Goal: Task Accomplishment & Management: Manage account settings

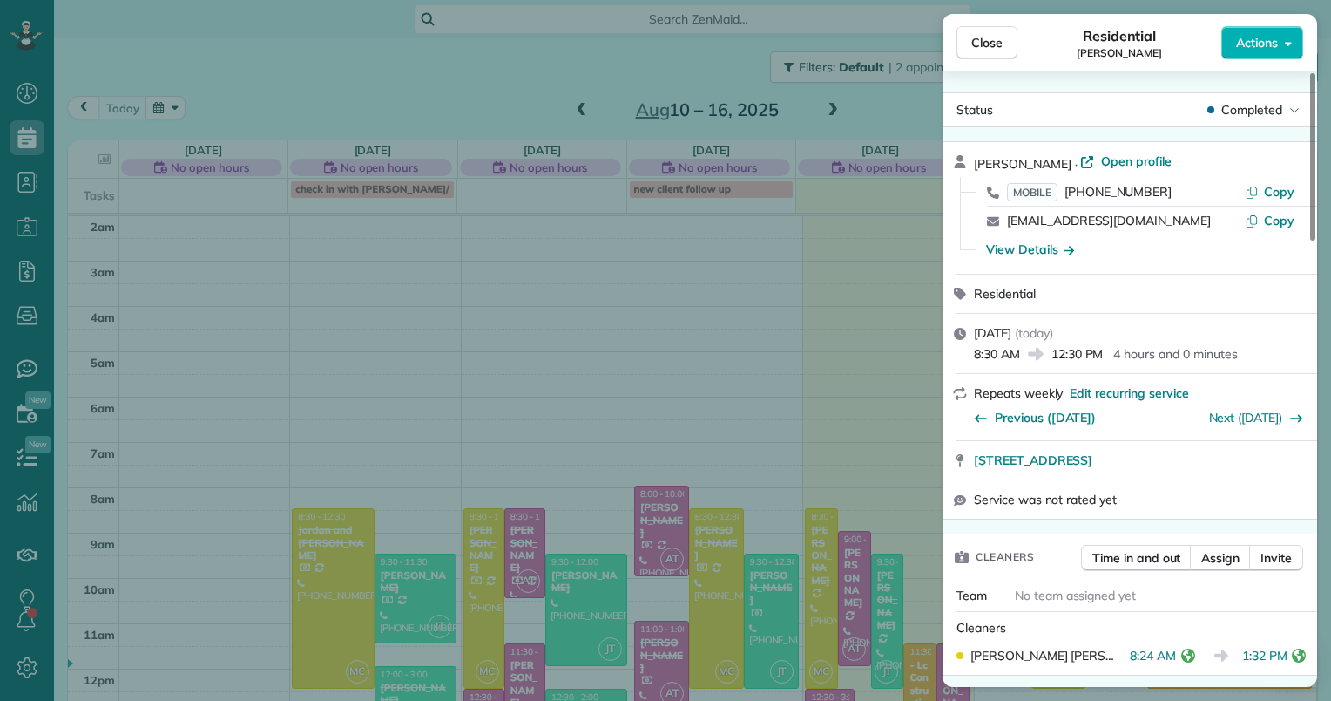
scroll to position [226, 0]
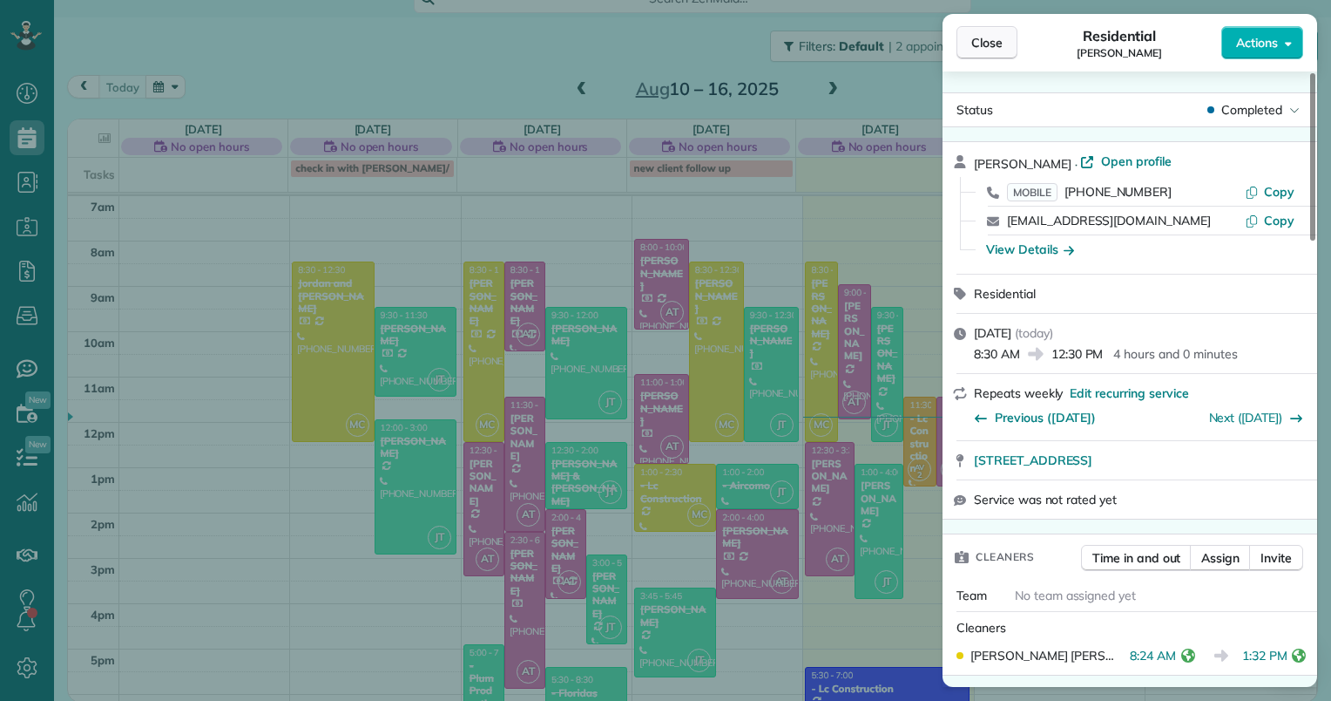
click at [994, 46] on span "Close" at bounding box center [987, 42] width 31 height 17
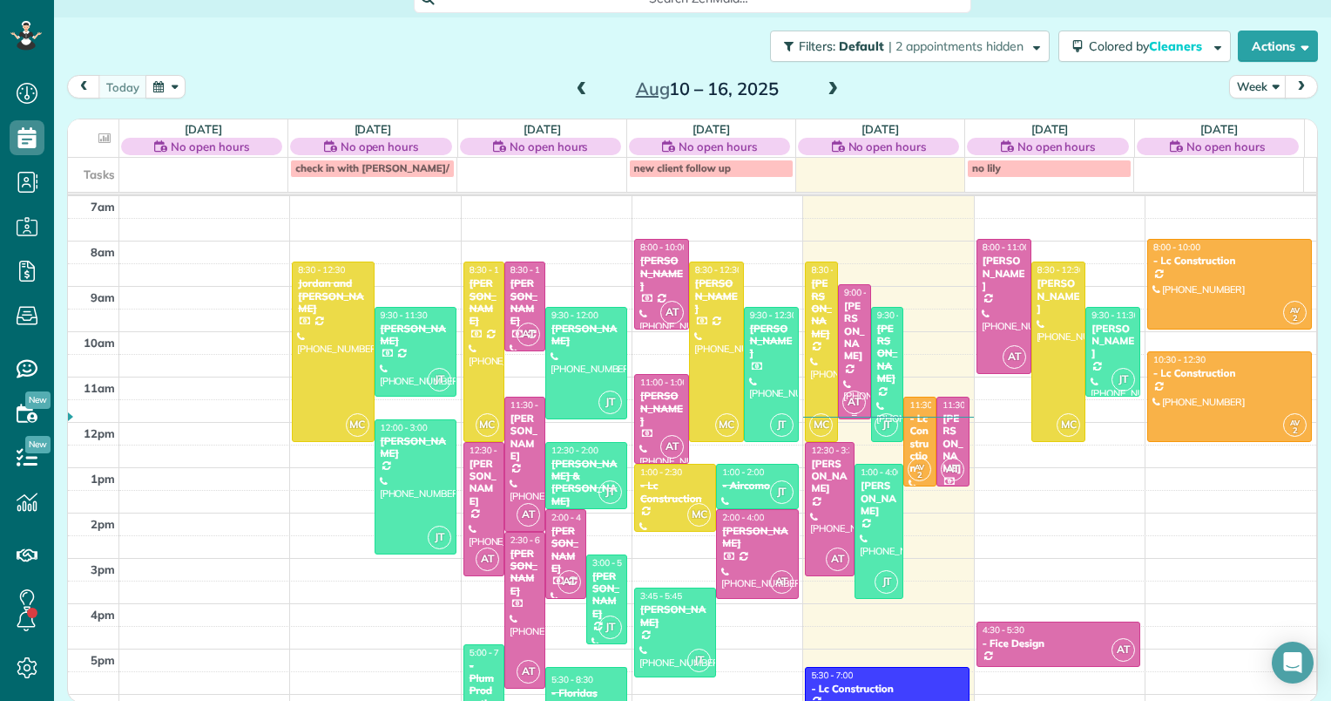
click at [839, 351] on div at bounding box center [854, 351] width 31 height 133
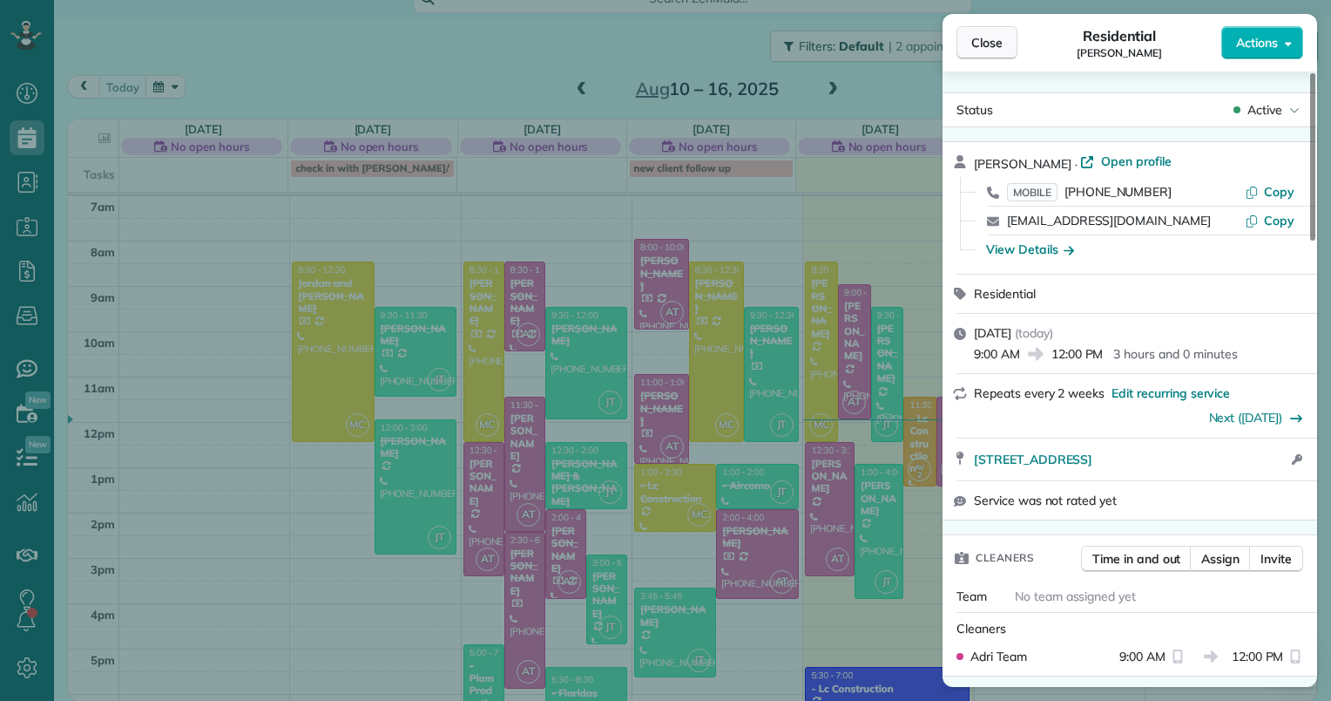
click at [998, 43] on span "Close" at bounding box center [987, 42] width 31 height 17
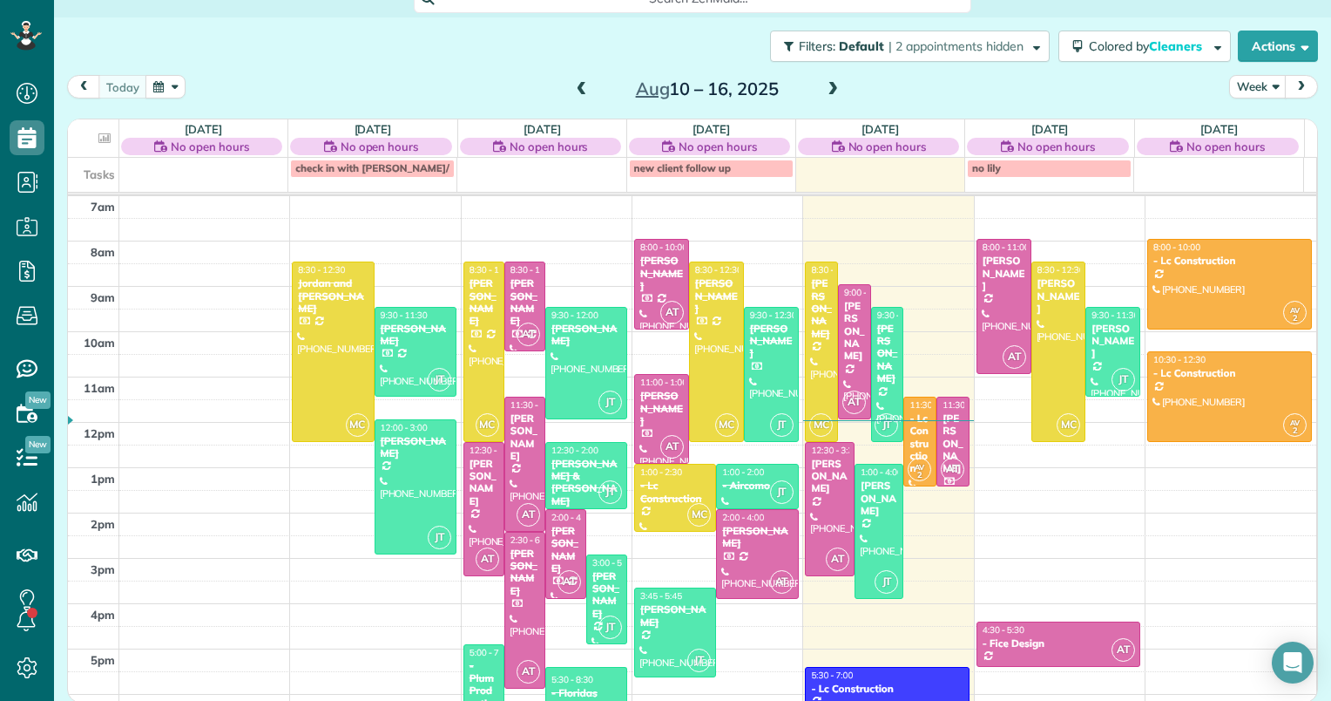
click at [823, 96] on span at bounding box center [832, 90] width 19 height 16
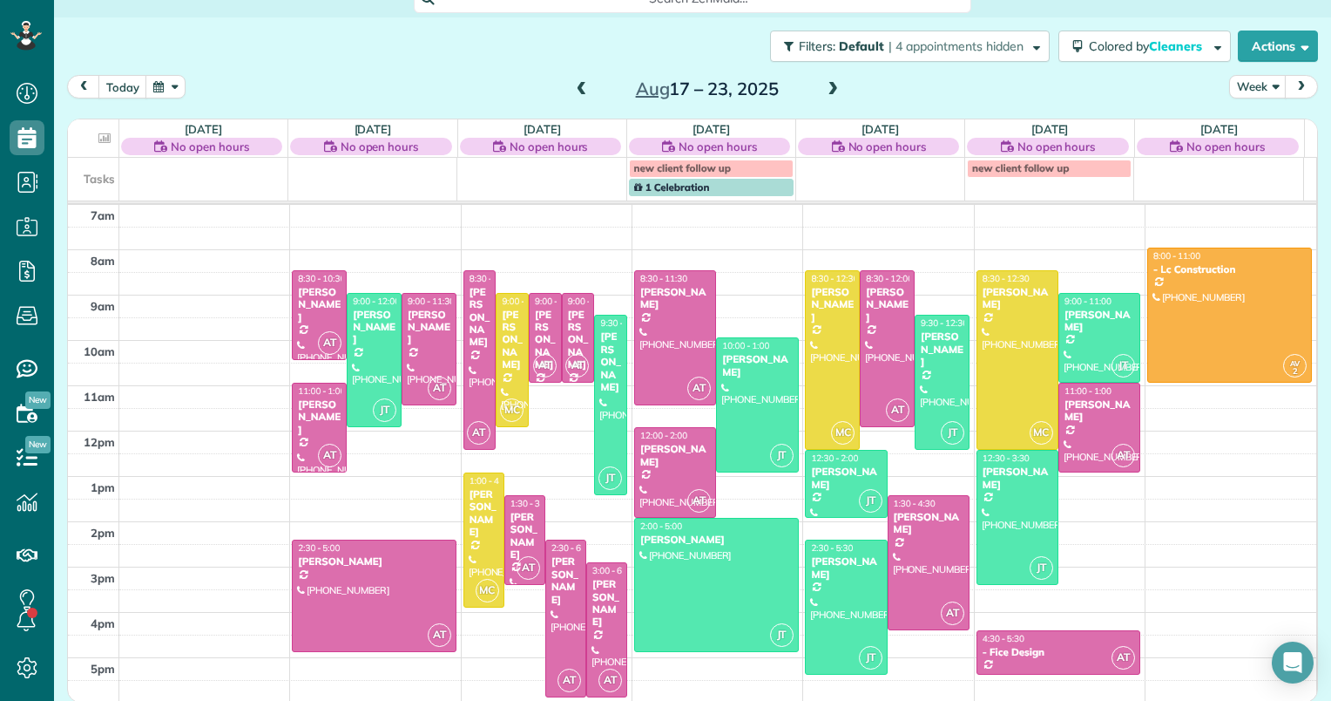
click at [572, 93] on span at bounding box center [581, 90] width 19 height 16
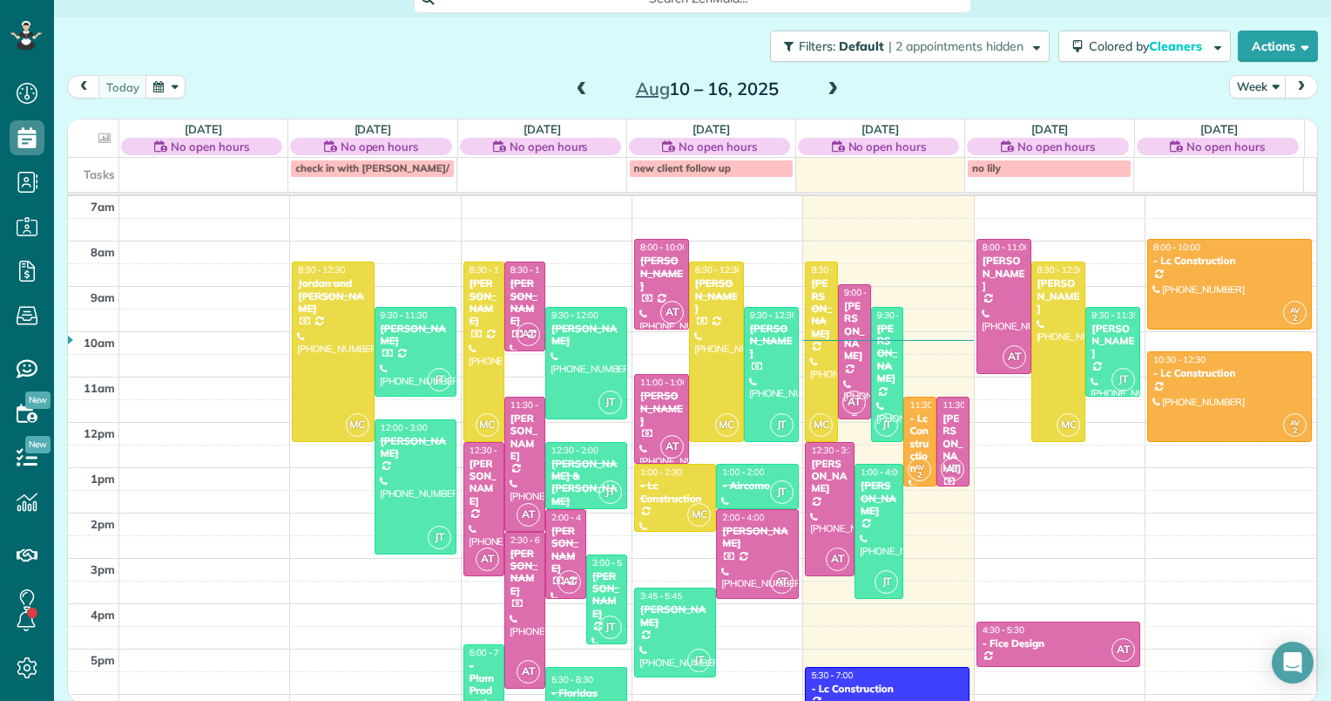
click at [843, 313] on div "[PERSON_NAME]" at bounding box center [854, 331] width 23 height 63
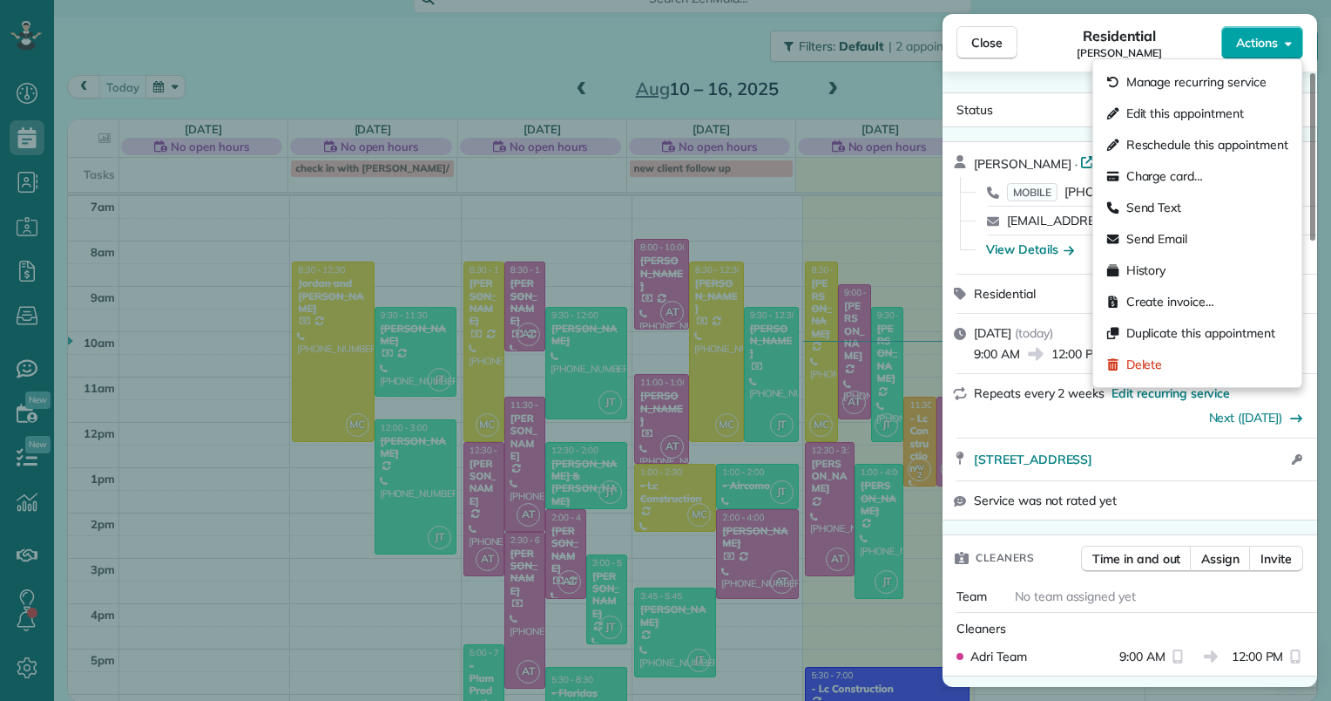
click at [1267, 47] on span "Actions" at bounding box center [1257, 42] width 42 height 17
click at [1156, 112] on span "Edit this appointment" at bounding box center [1186, 113] width 118 height 17
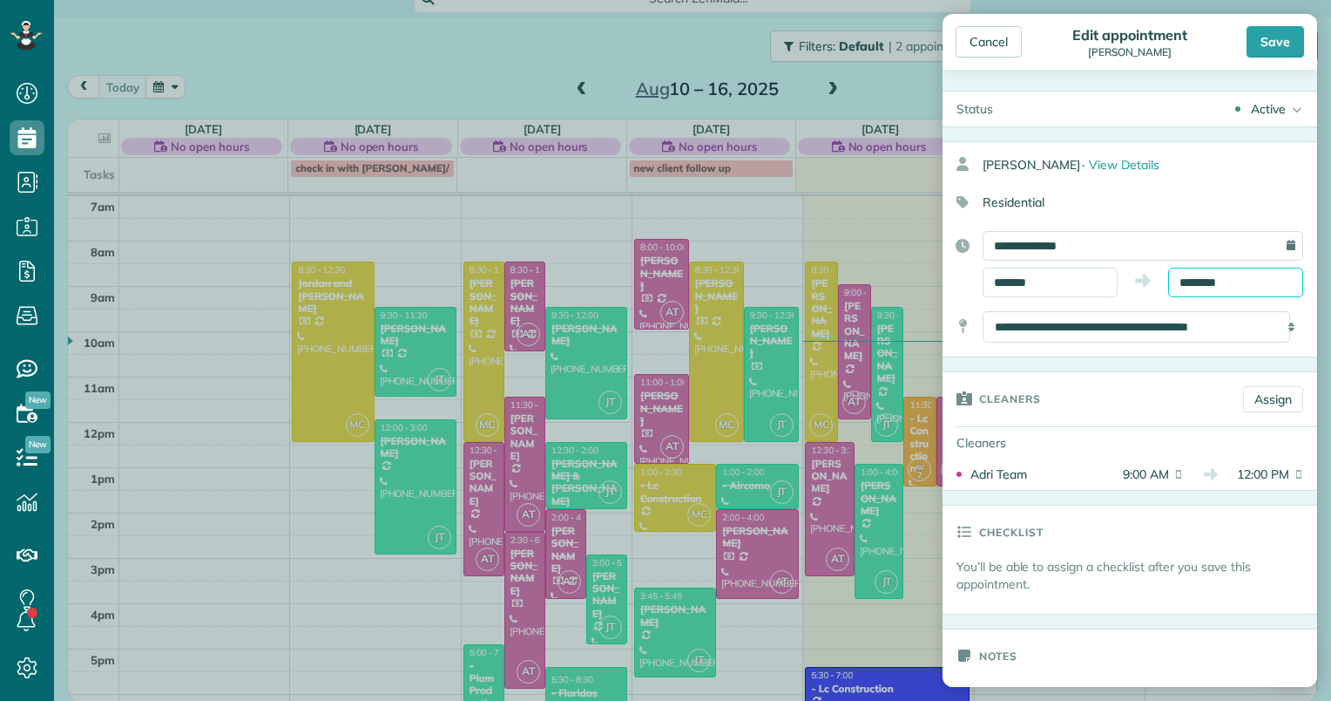
click at [1202, 281] on input "********" at bounding box center [1235, 282] width 135 height 30
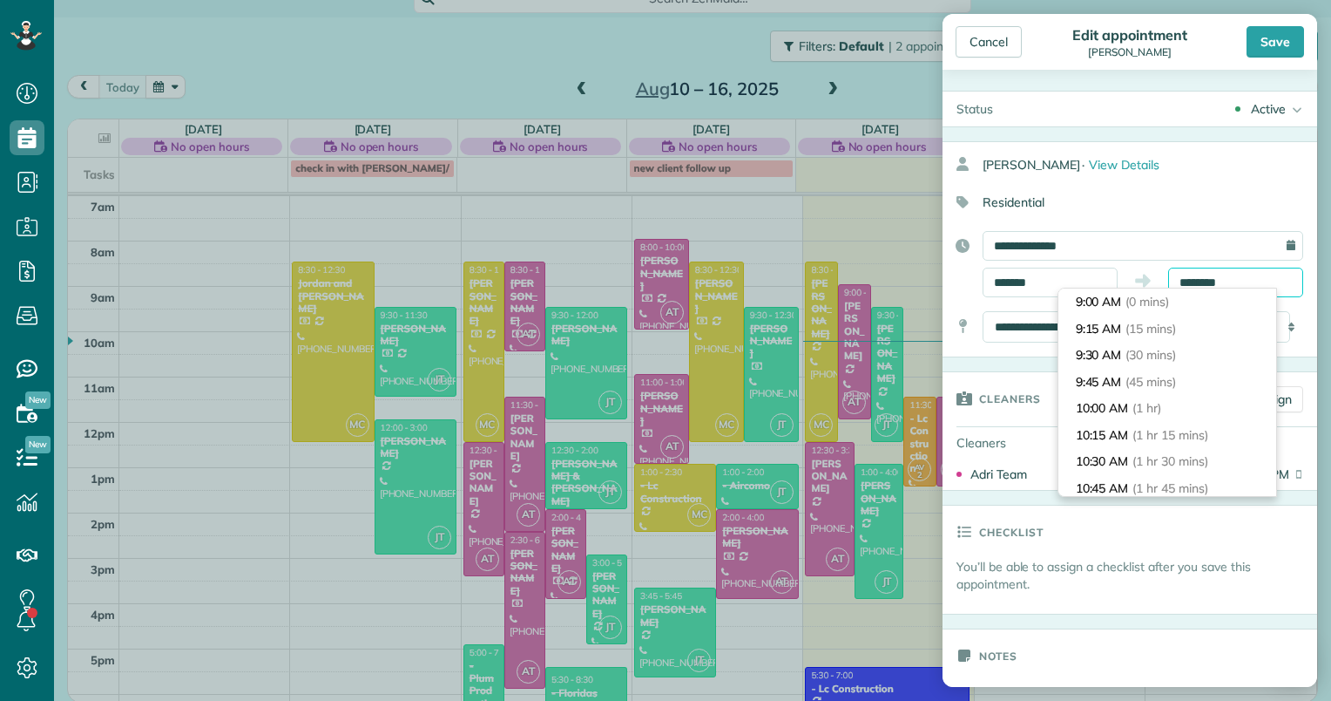
scroll to position [293, 0]
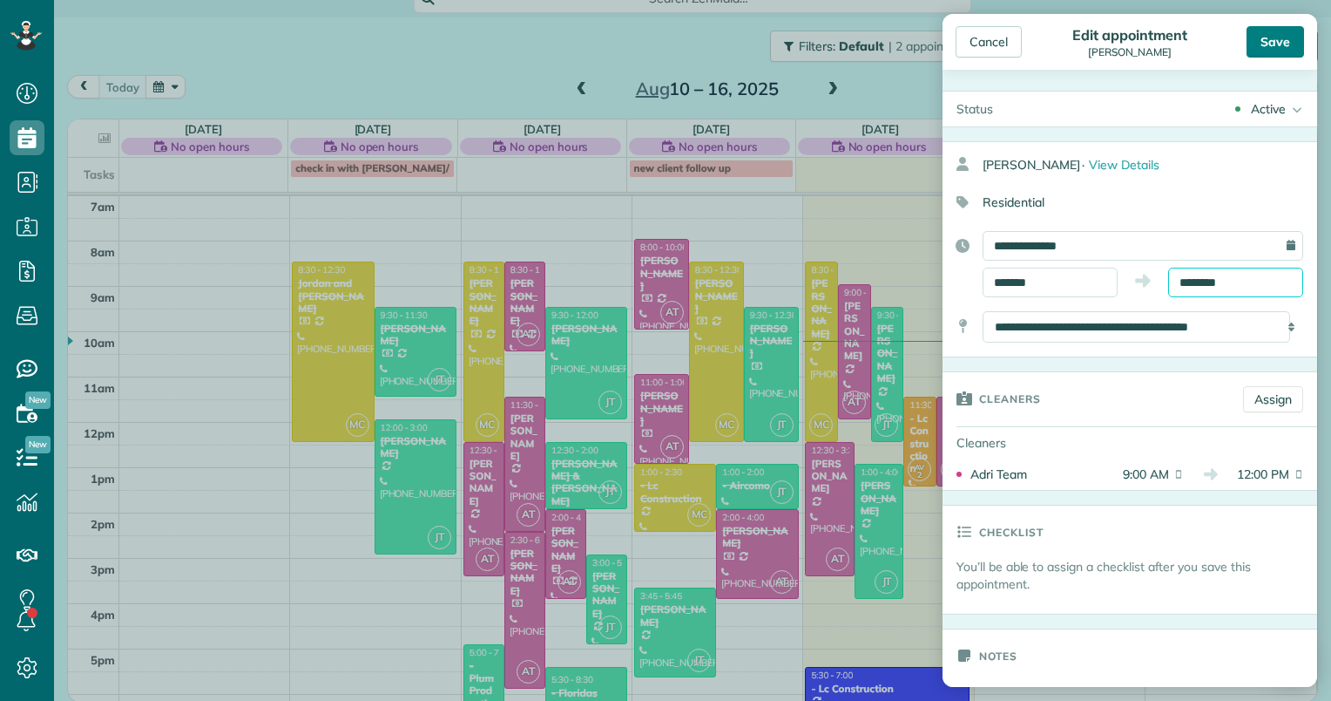
type input "********"
click at [1269, 36] on div "Save" at bounding box center [1276, 41] width 58 height 31
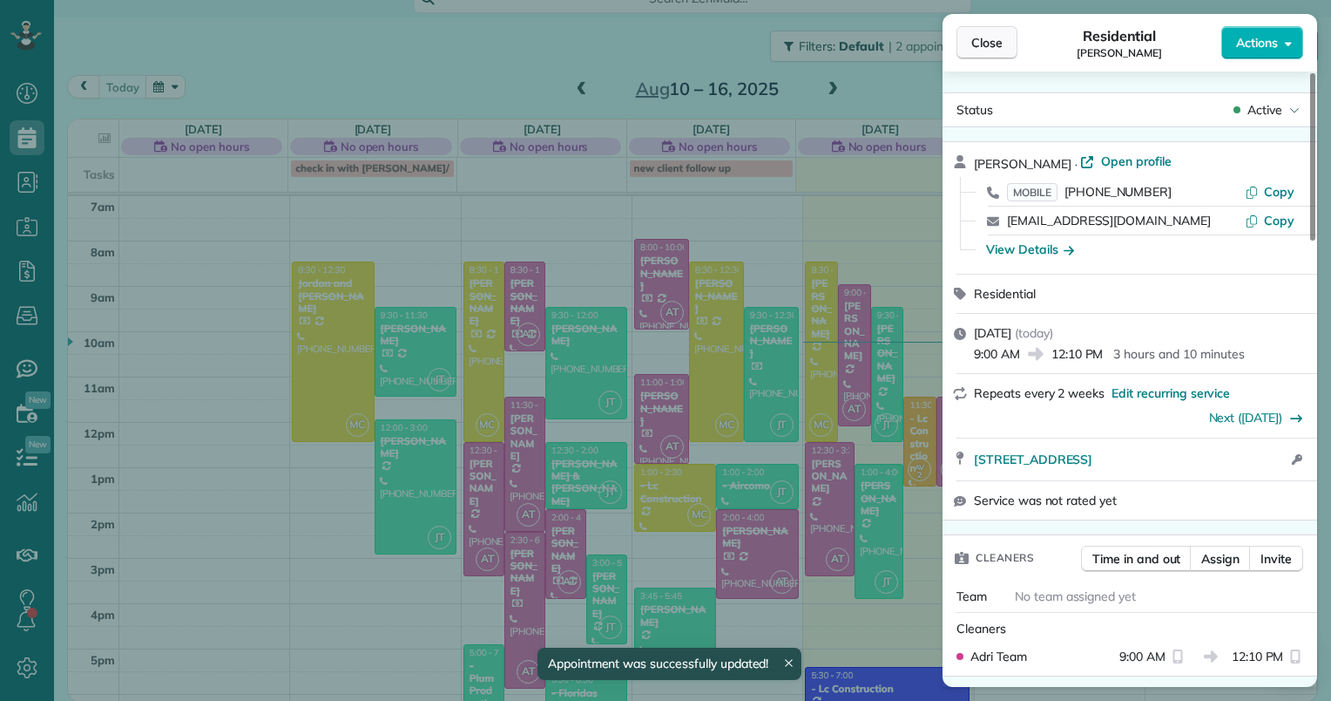
click at [1000, 45] on span "Close" at bounding box center [987, 42] width 31 height 17
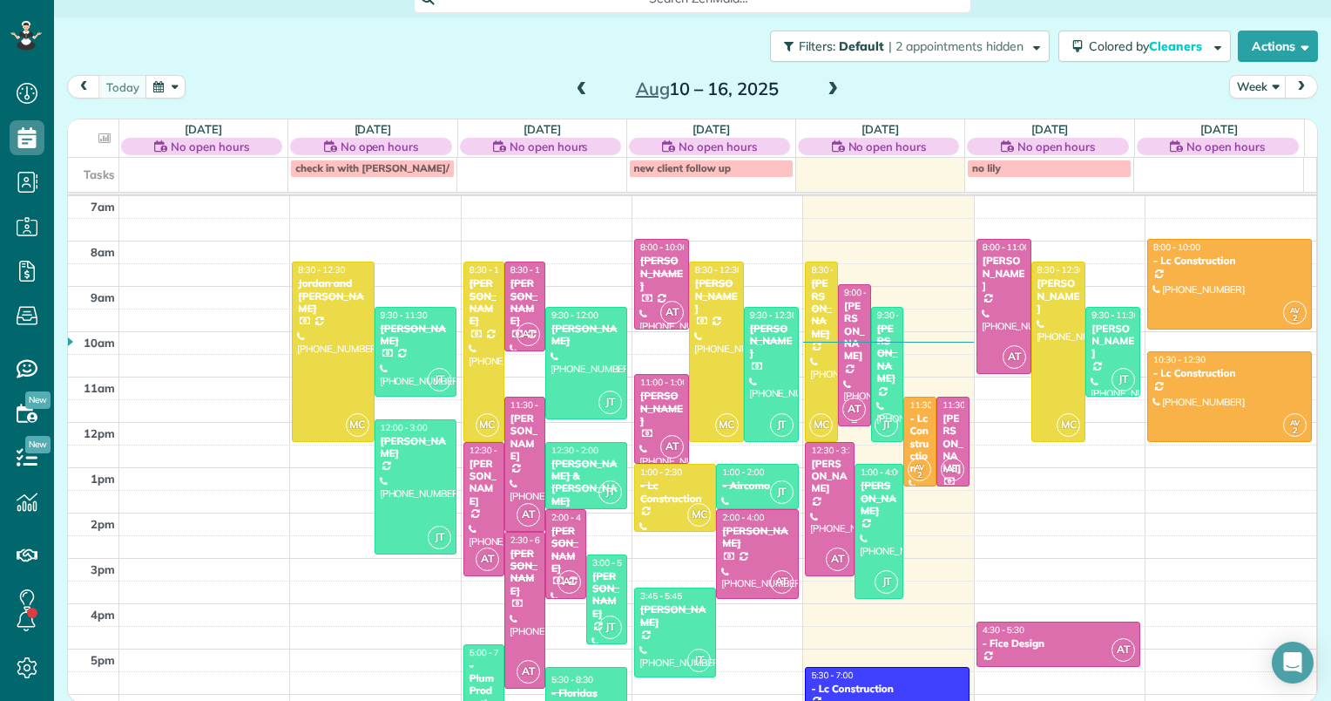
click at [841, 367] on div at bounding box center [854, 355] width 31 height 140
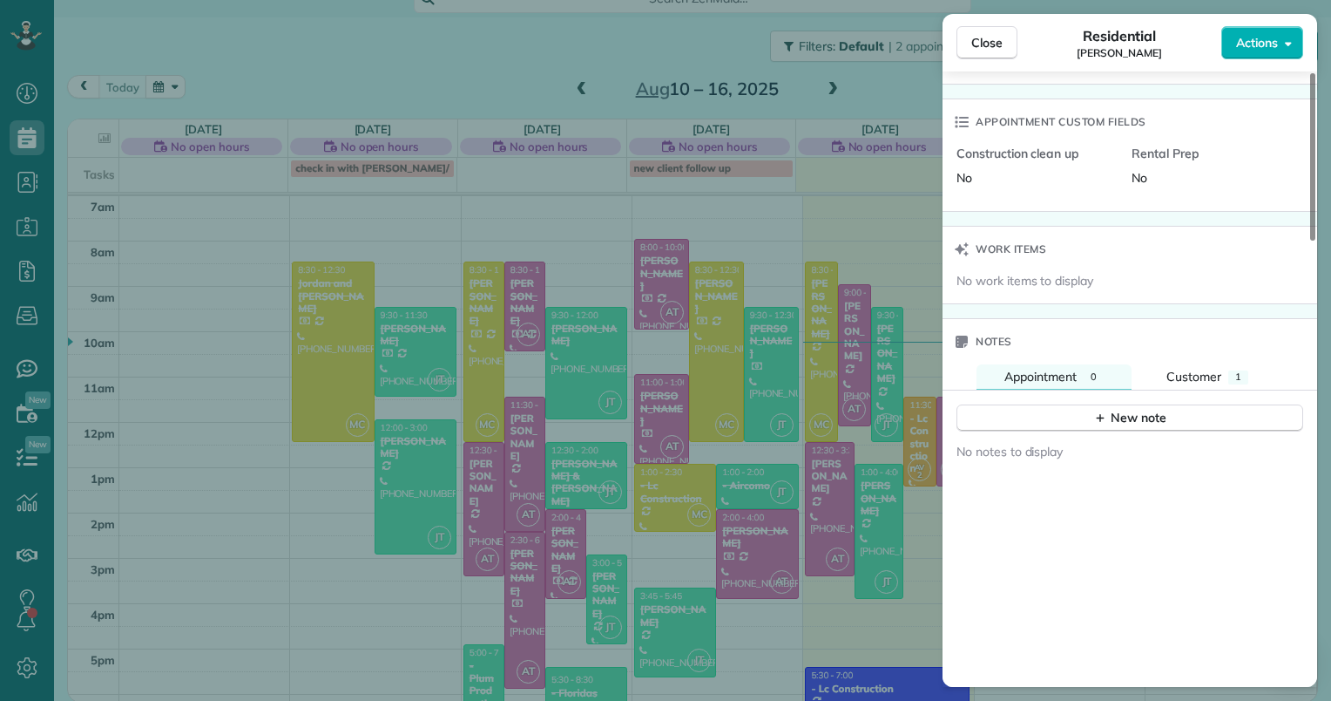
scroll to position [1141, 0]
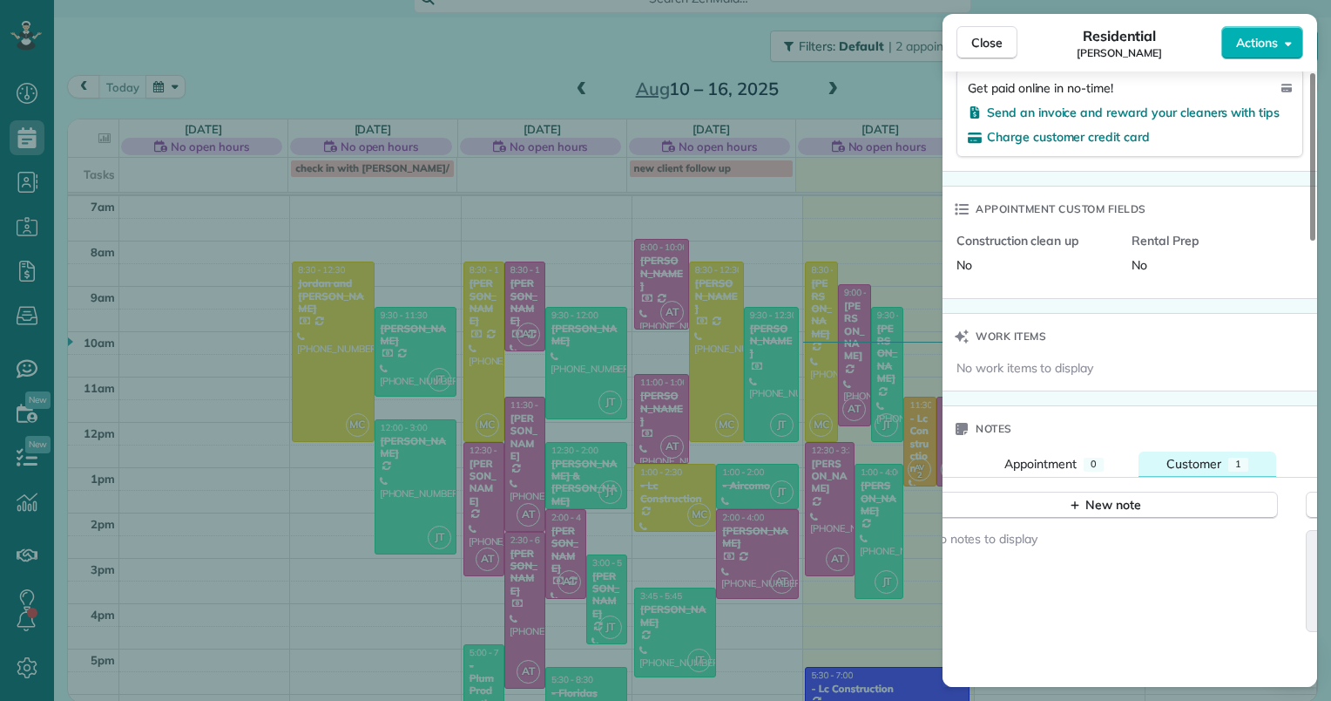
click at [1199, 464] on span "Customer" at bounding box center [1194, 464] width 55 height 16
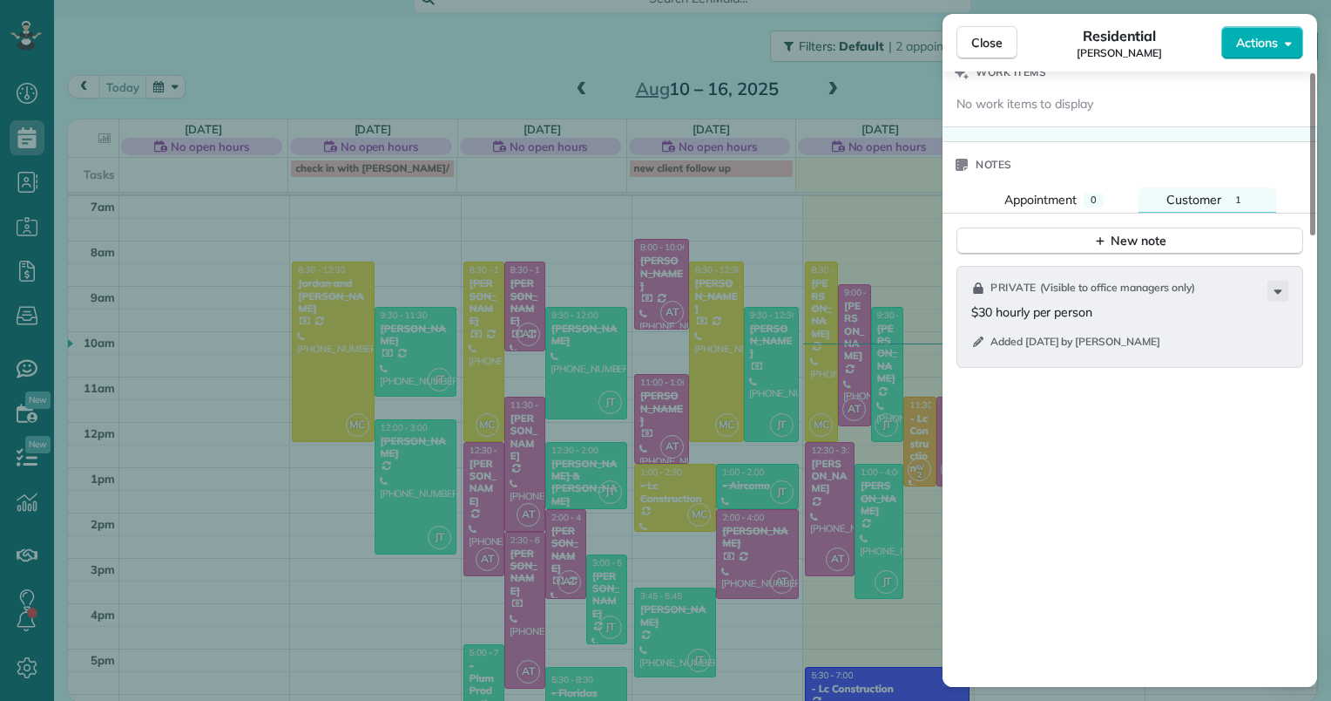
scroll to position [1140, 0]
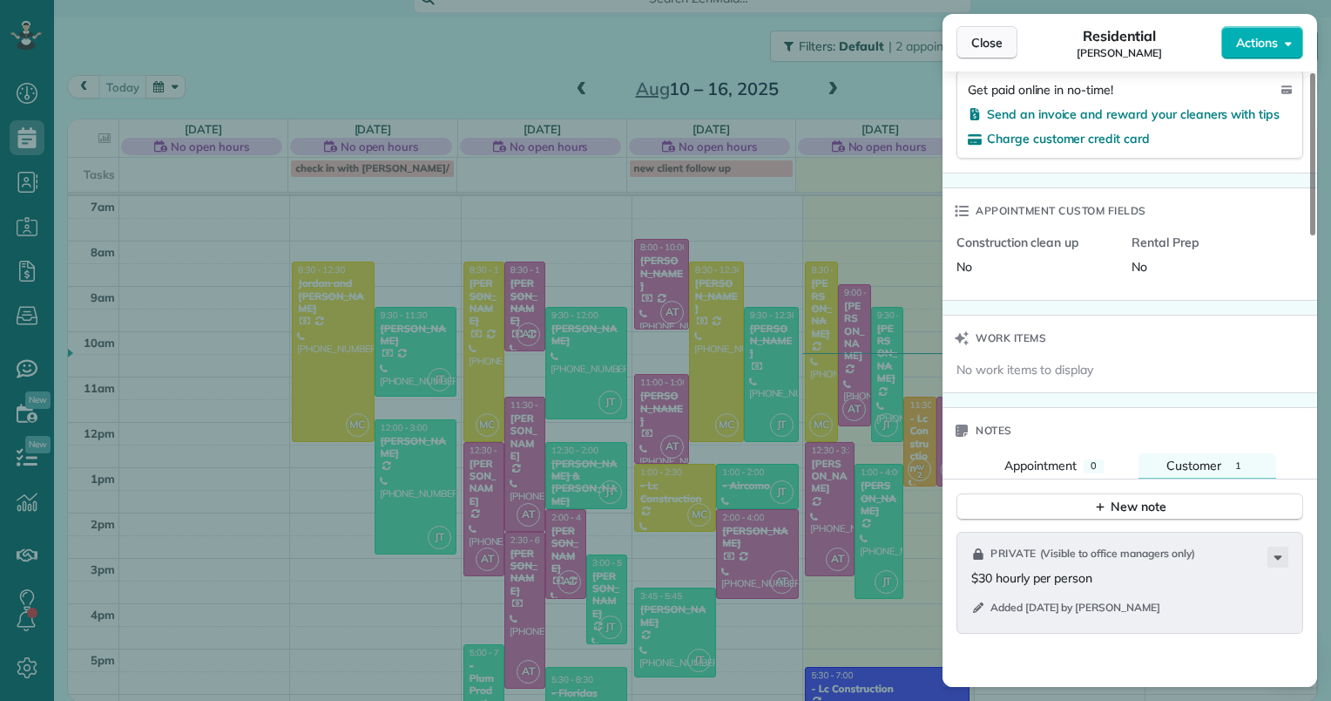
click at [1005, 37] on button "Close" at bounding box center [987, 42] width 61 height 33
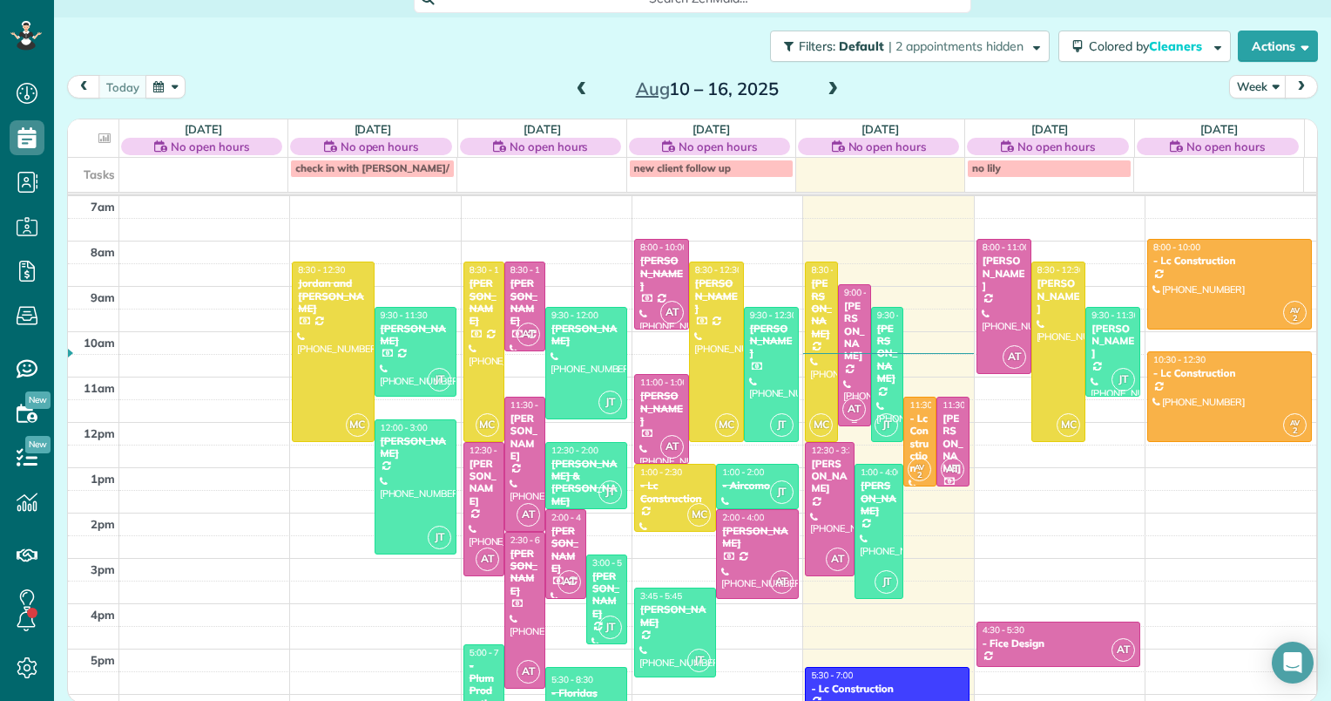
click at [840, 340] on div at bounding box center [854, 355] width 31 height 140
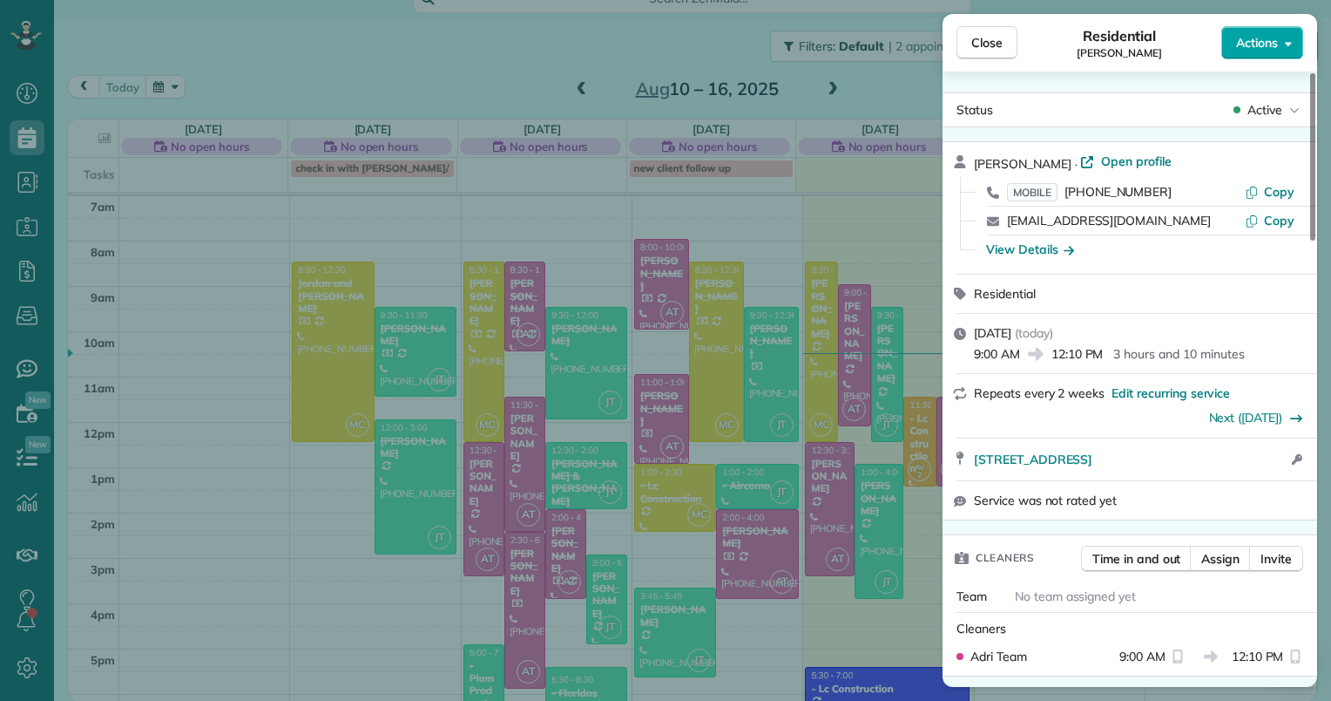
click at [1294, 41] on button "Actions" at bounding box center [1263, 42] width 82 height 33
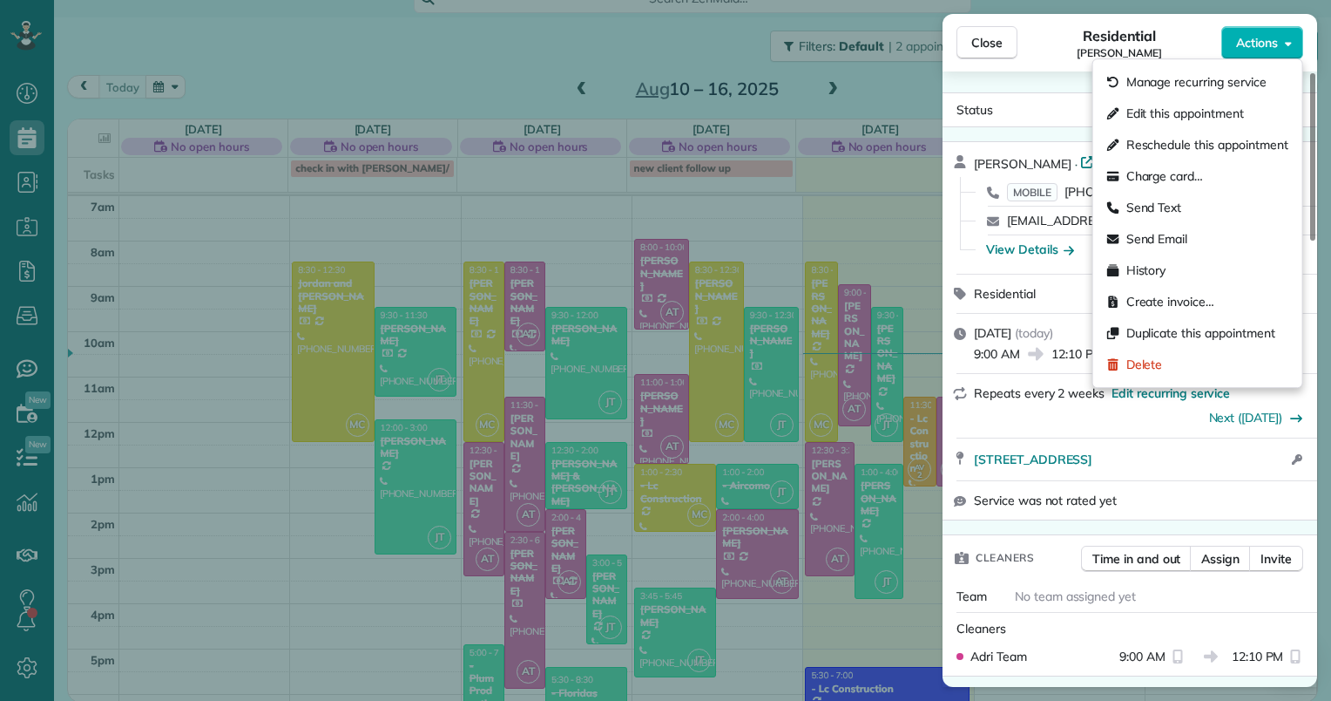
click at [1195, 114] on span "Edit this appointment" at bounding box center [1186, 113] width 118 height 17
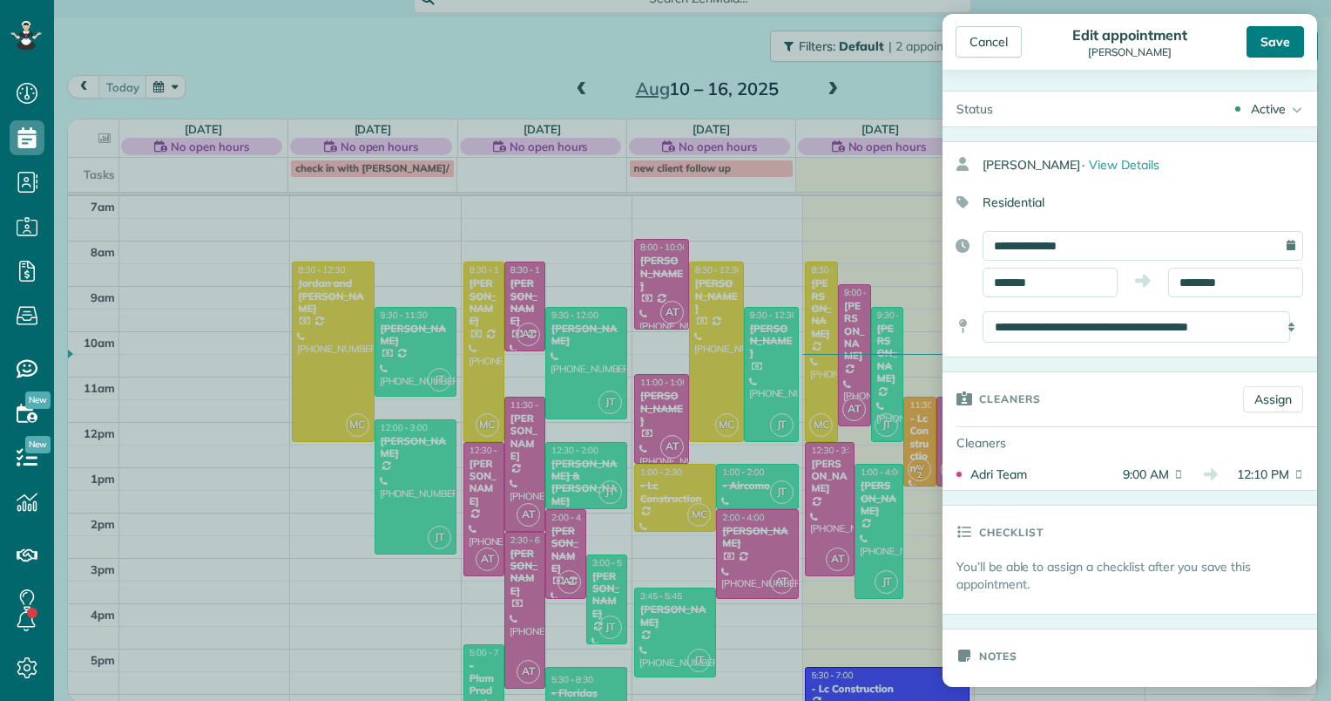
click at [1275, 37] on div "Save" at bounding box center [1276, 41] width 58 height 31
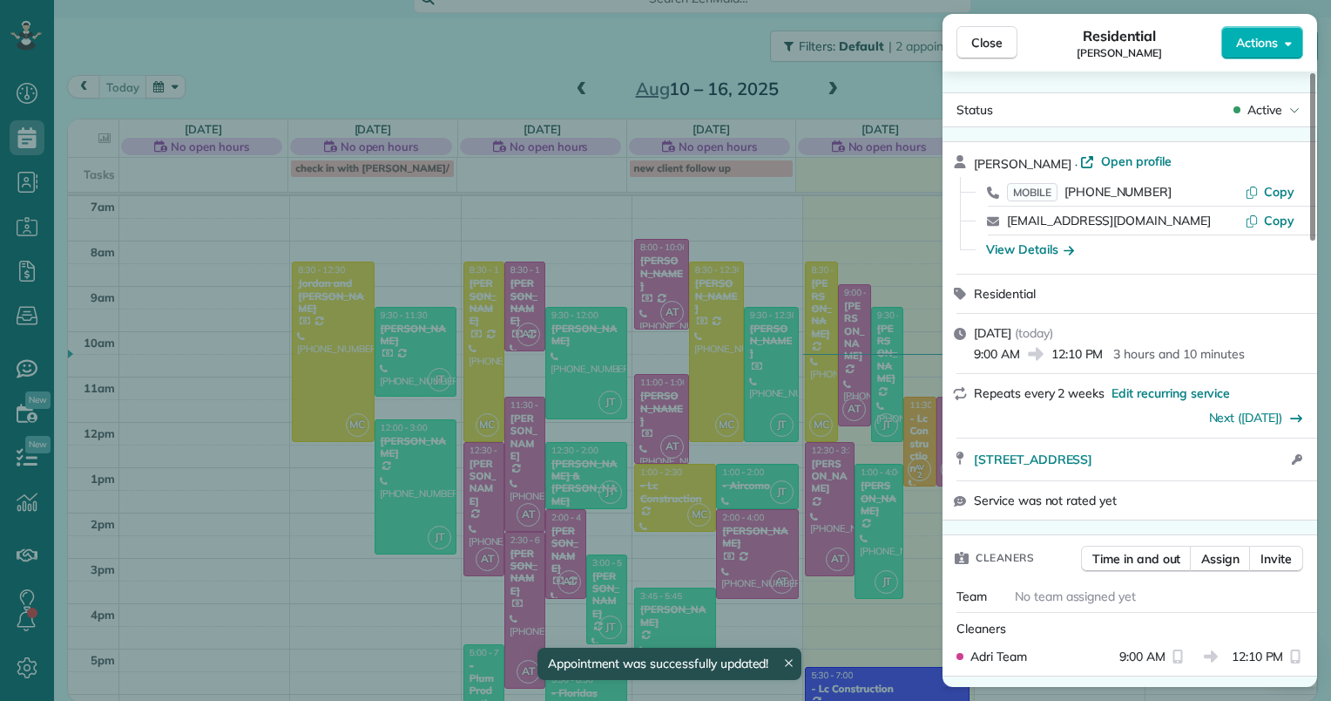
click at [24, 304] on div "Close Residential Carl Gobbo Actions Status Active Carl Gobbo · Open profile MO…" at bounding box center [665, 350] width 1331 height 701
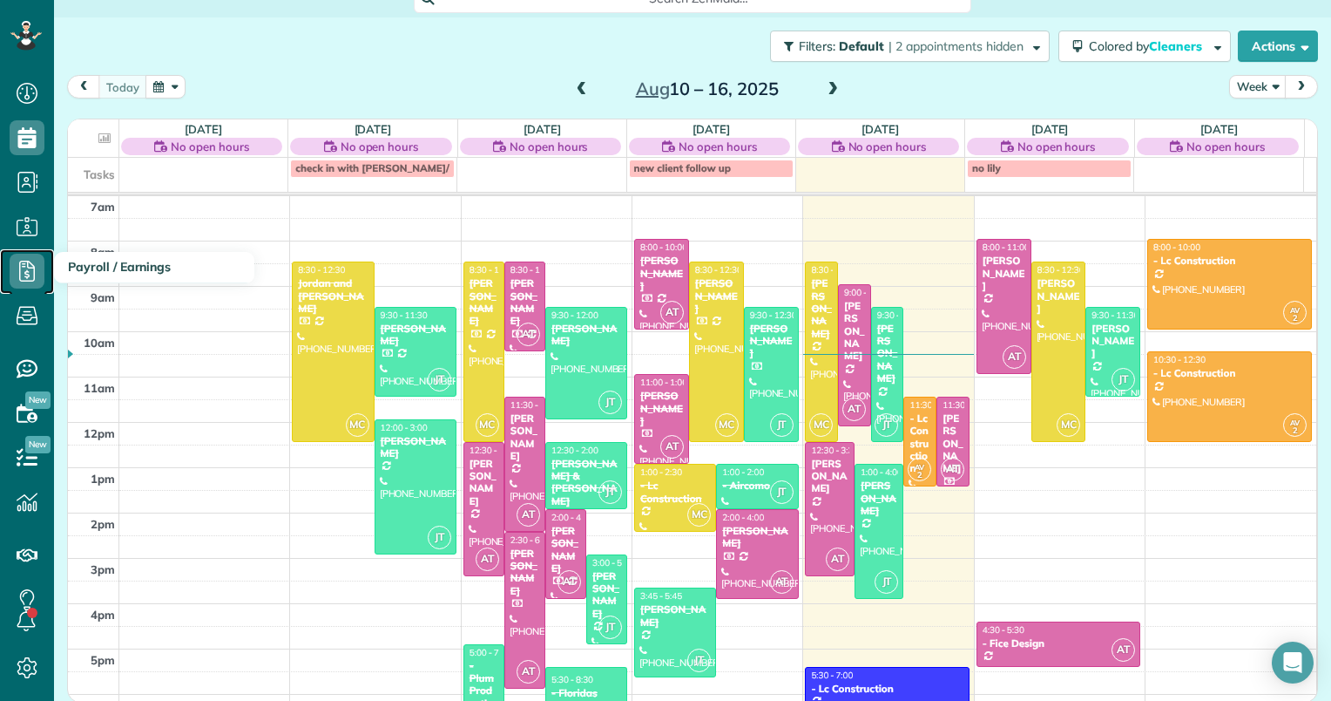
click at [28, 282] on icon at bounding box center [27, 271] width 35 height 35
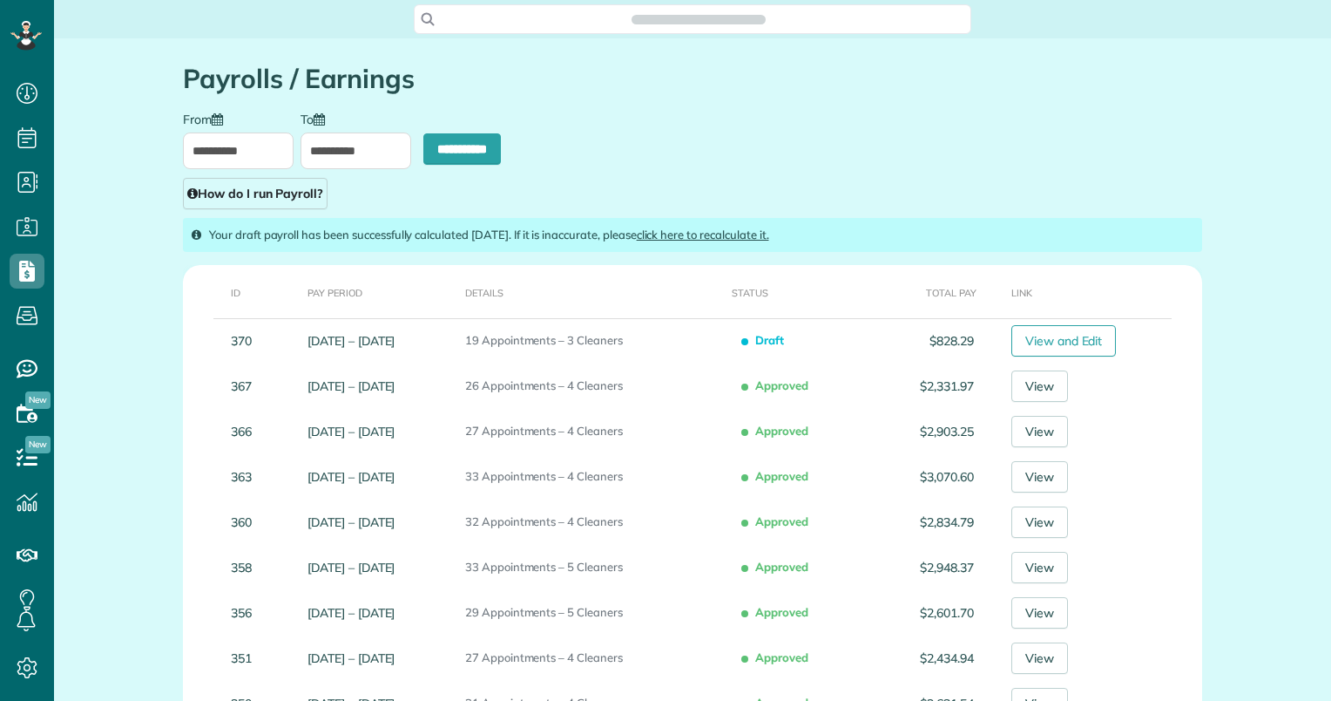
scroll to position [8, 8]
type input "**********"
click at [319, 152] on input "**********" at bounding box center [356, 150] width 111 height 37
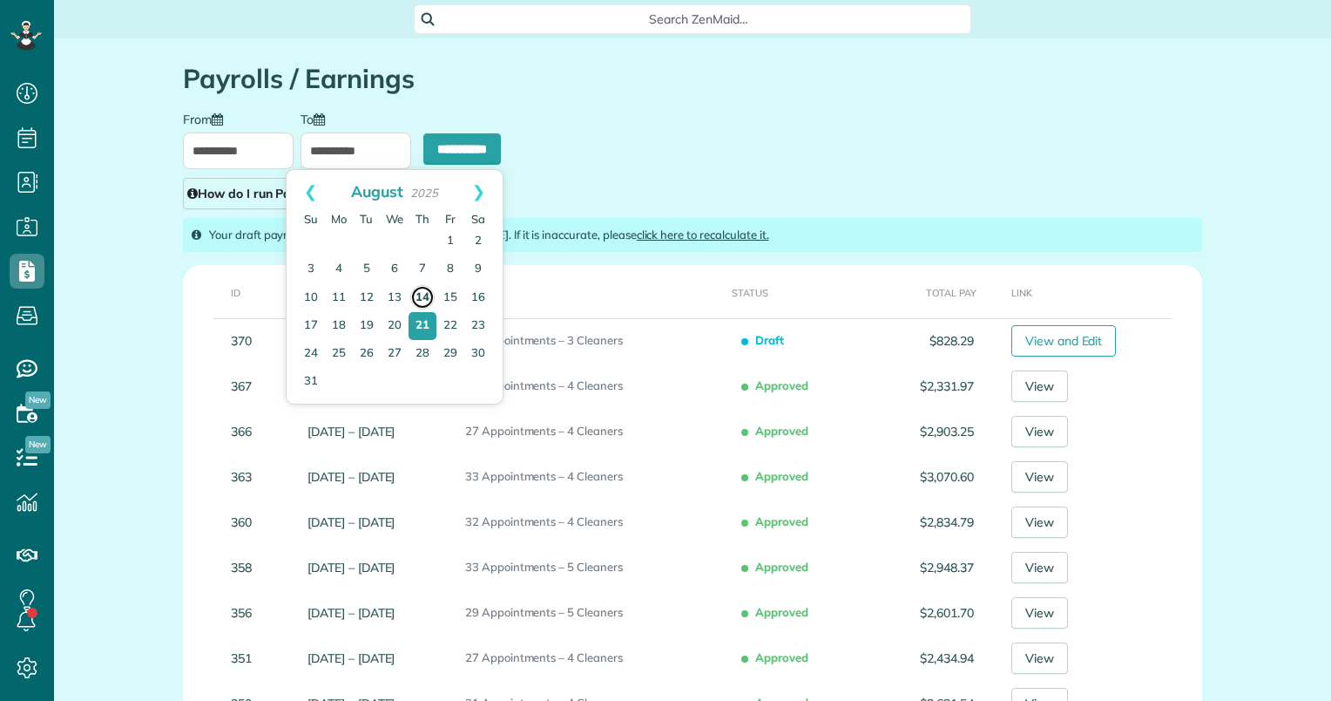
click at [418, 297] on link "14" at bounding box center [422, 297] width 24 height 24
type input "**********"
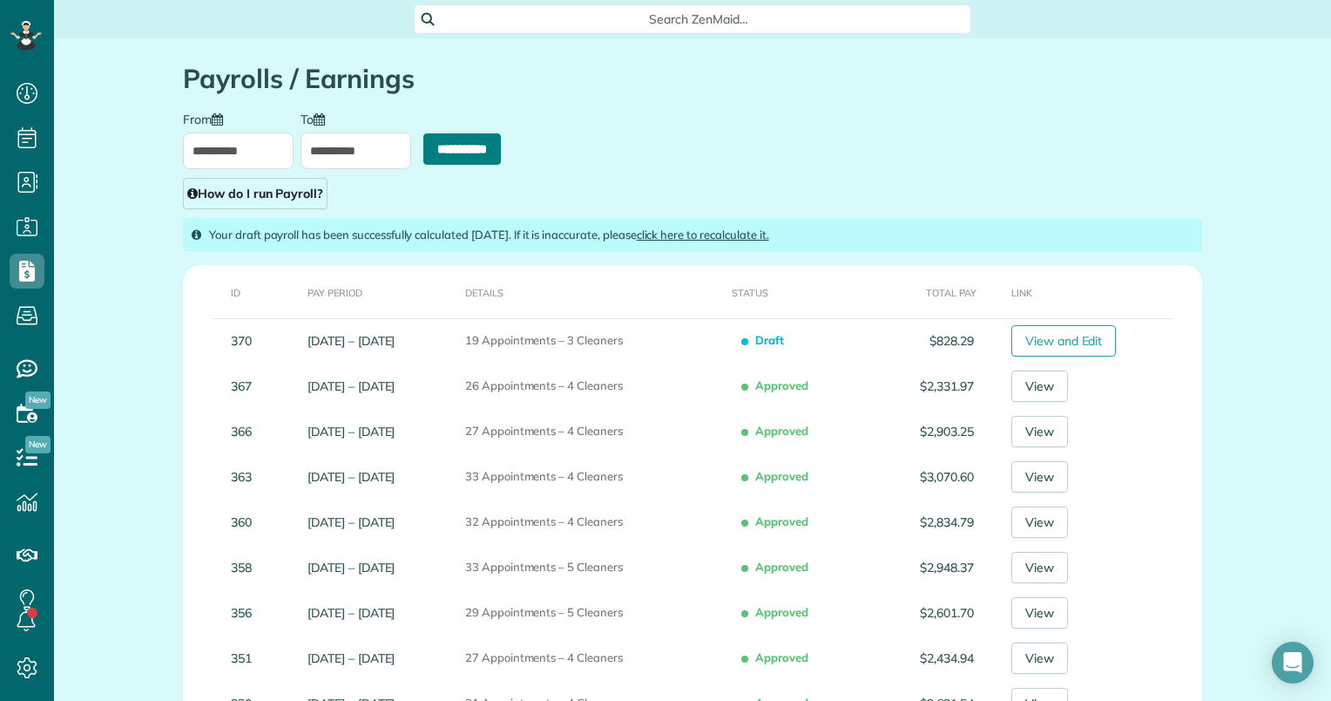
drag, startPoint x: 465, startPoint y: 150, endPoint x: 752, endPoint y: 61, distance: 300.1
click at [465, 150] on input "**********" at bounding box center [462, 148] width 78 height 31
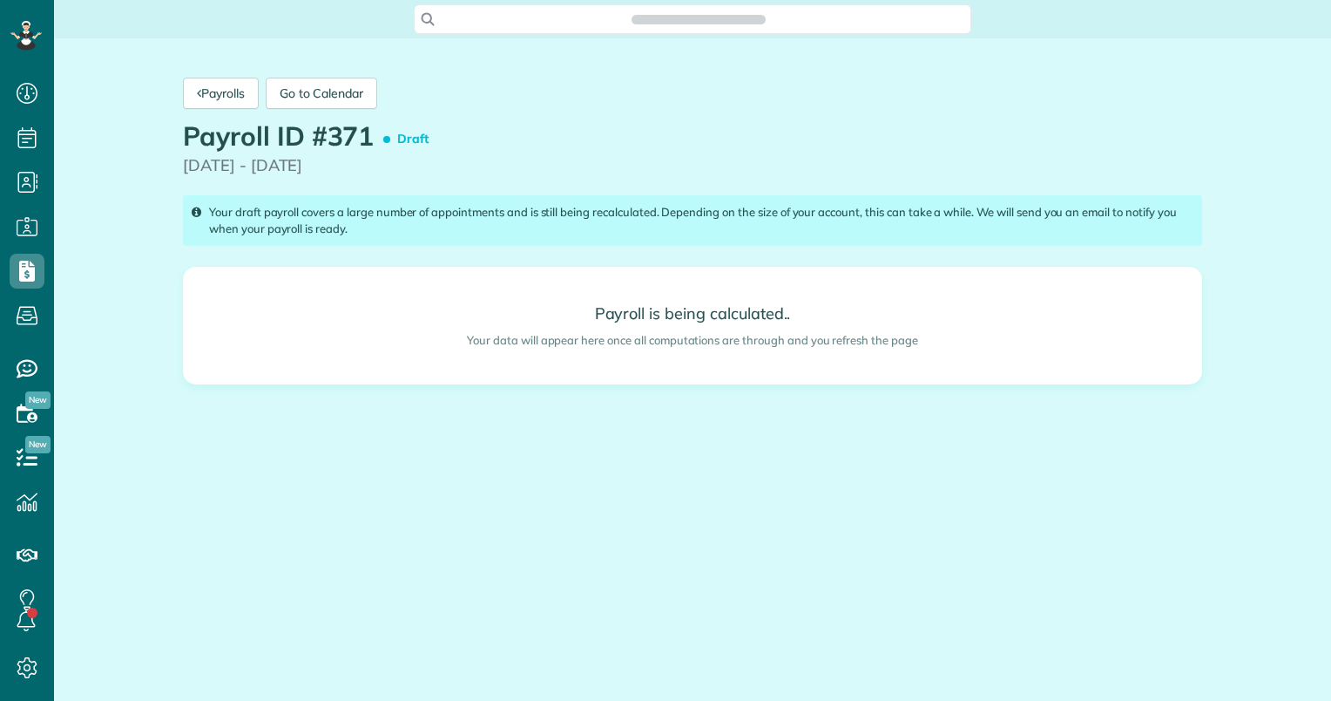
scroll to position [8, 8]
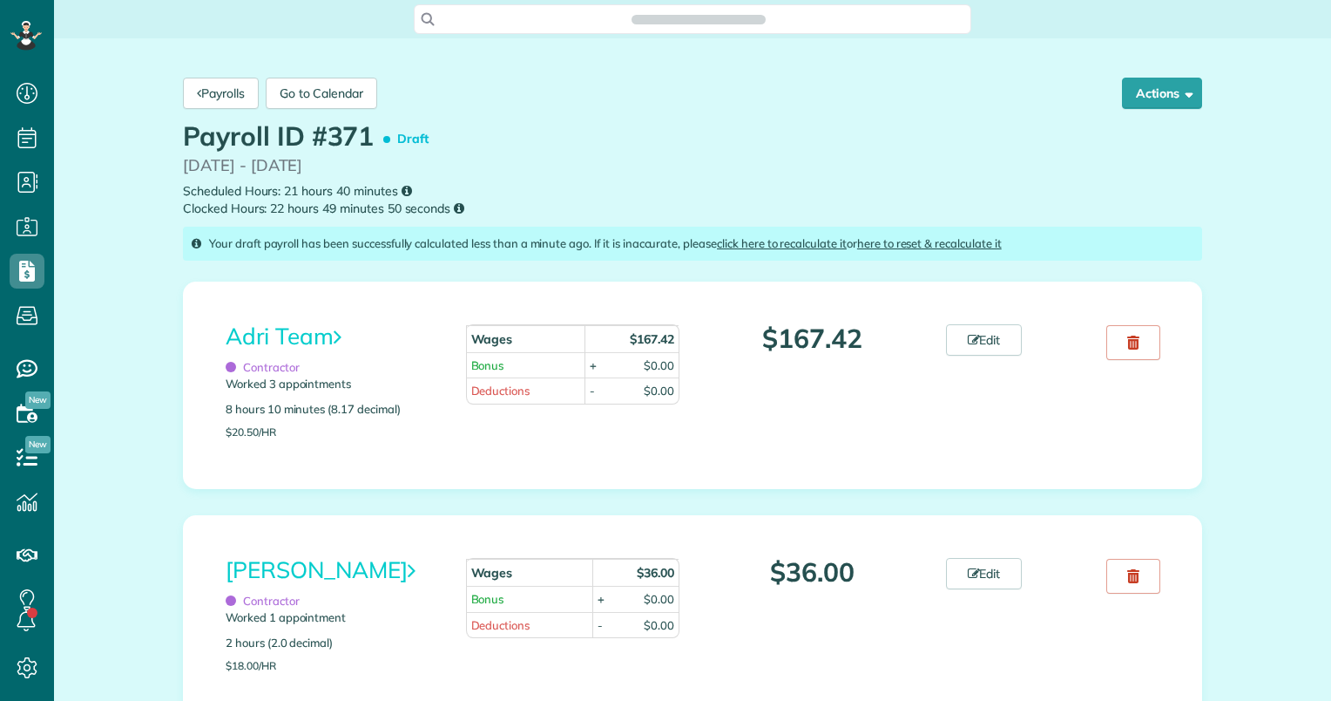
scroll to position [8, 8]
click at [283, 338] on link "Adri Team" at bounding box center [284, 336] width 116 height 29
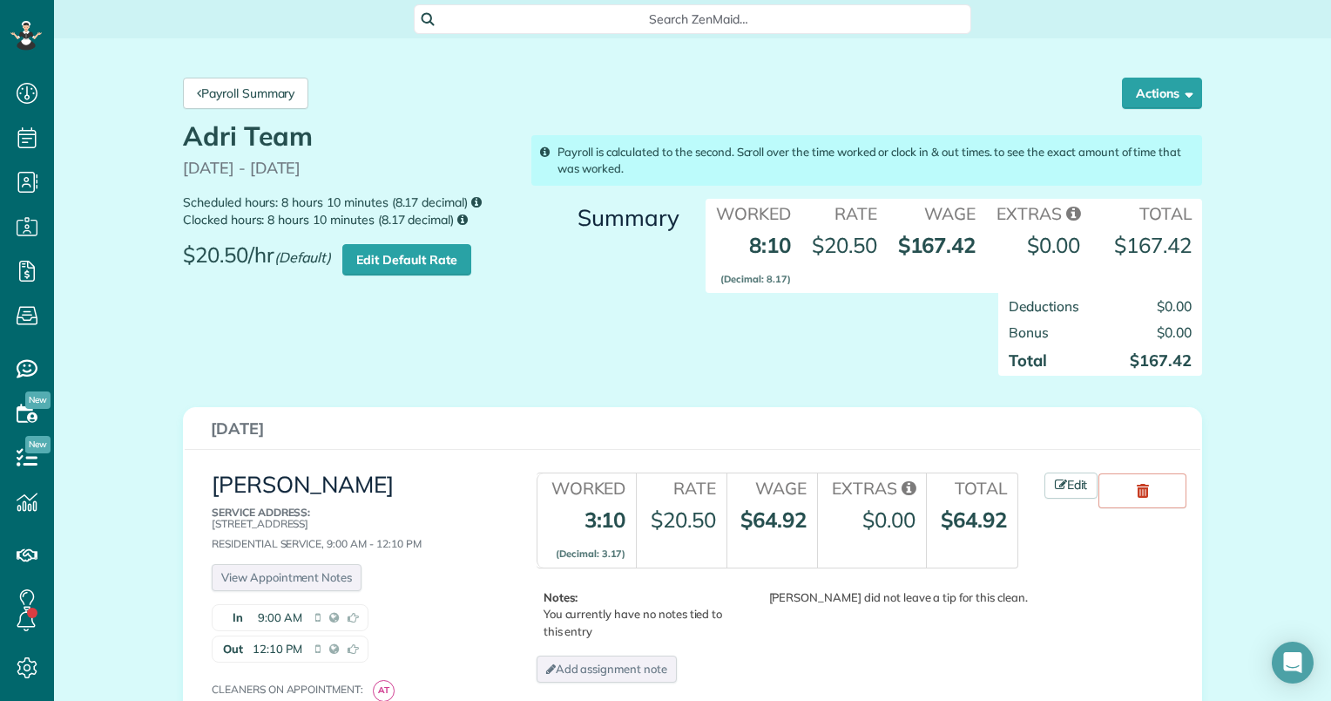
drag, startPoint x: 202, startPoint y: 523, endPoint x: 311, endPoint y: 526, distance: 109.0
click at [311, 526] on div "[PERSON_NAME] Service Address: [STREET_ADDRESS] Residential Service, 9:00 AM - …" at bounding box center [354, 595] width 313 height 274
drag, startPoint x: 311, startPoint y: 526, endPoint x: 300, endPoint y: 523, distance: 11.9
copy p "[STREET_ADDRESS]"
